Goal: Task Accomplishment & Management: Manage account settings

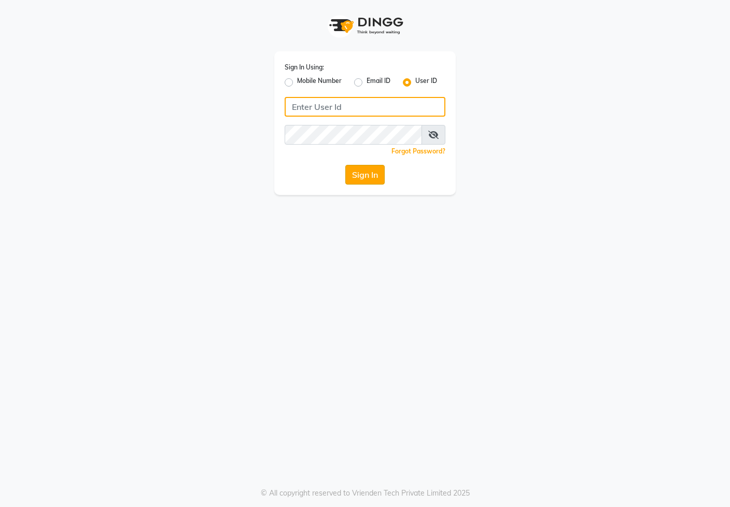
type input "nirrvana"
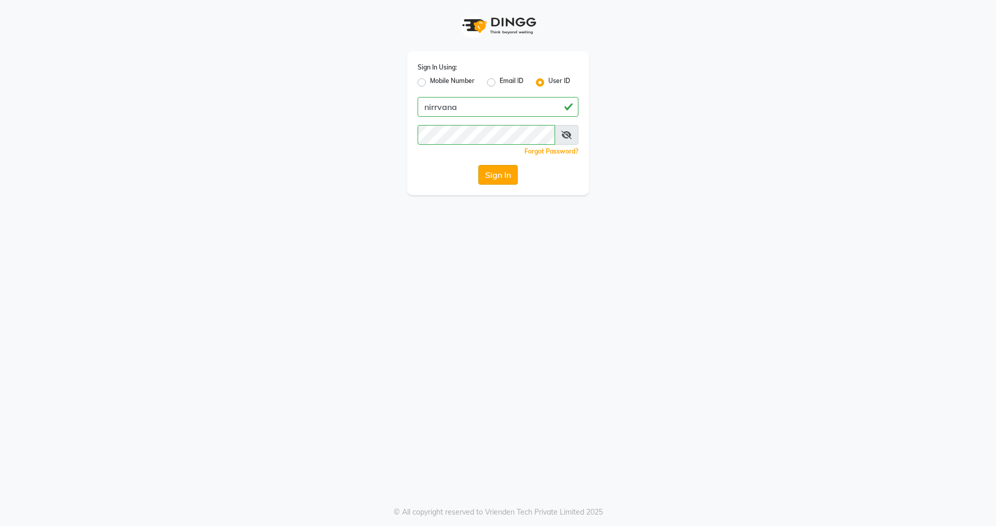
click at [495, 178] on button "Sign In" at bounding box center [497, 175] width 39 height 20
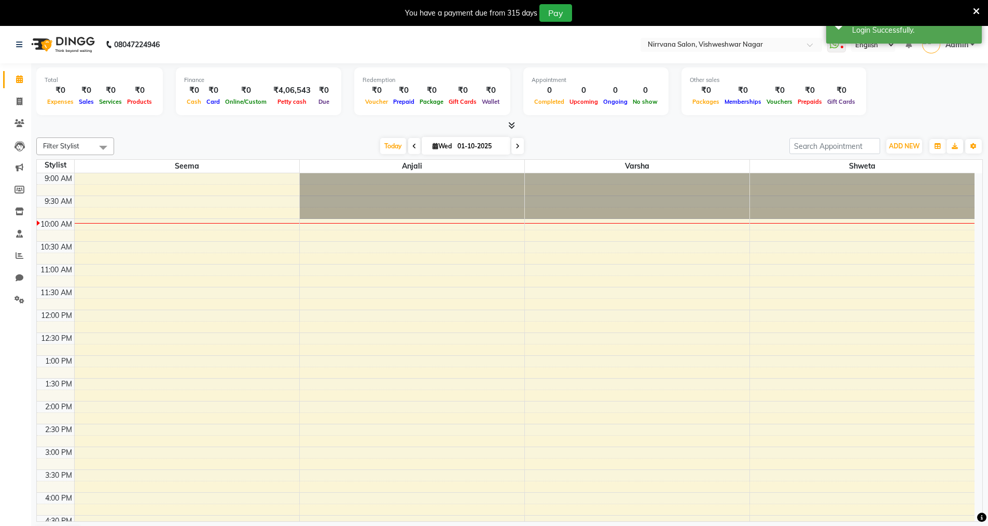
click at [730, 12] on icon at bounding box center [976, 11] width 7 height 9
